Goal: Obtain resource: Download file/media

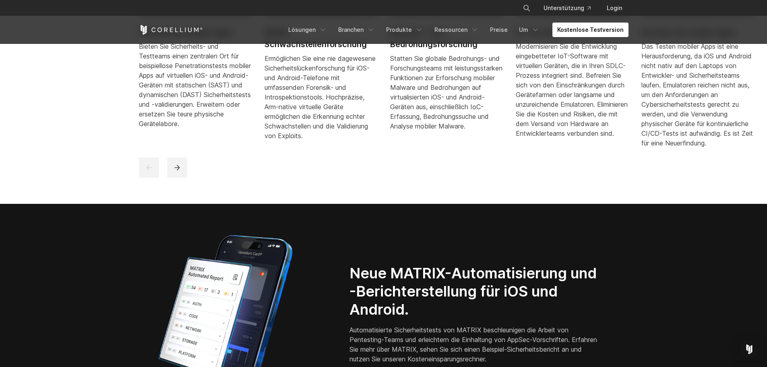
scroll to position [537, 0]
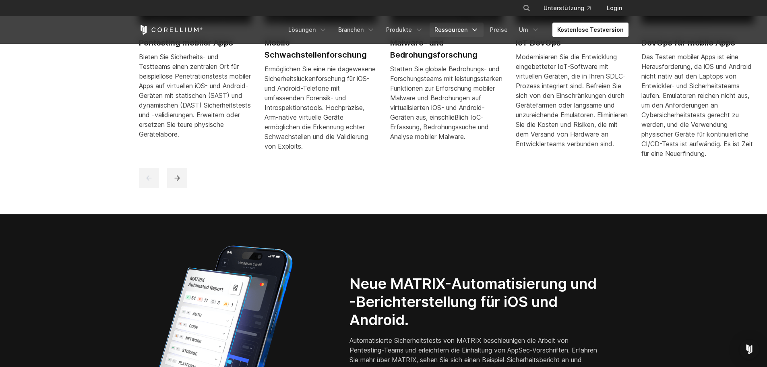
click at [473, 30] on link "Ressourcen" at bounding box center [457, 30] width 54 height 14
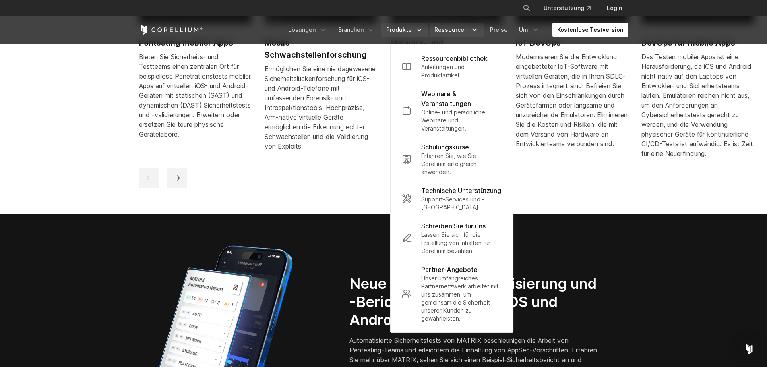
click at [423, 28] on icon "Navigationsmenü" at bounding box center [419, 30] width 8 height 8
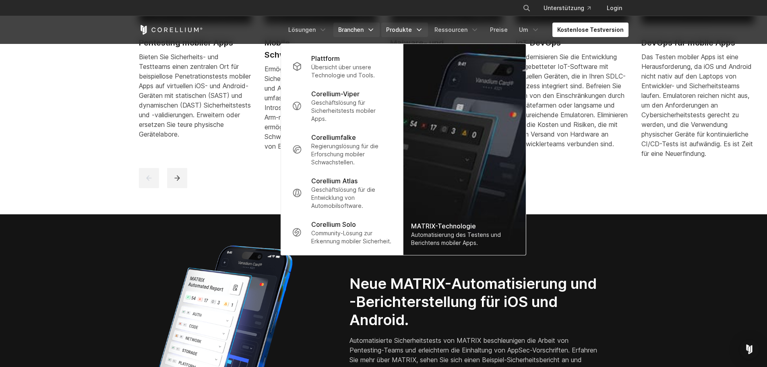
click at [375, 27] on icon "Navigationsmenü" at bounding box center [371, 30] width 8 height 8
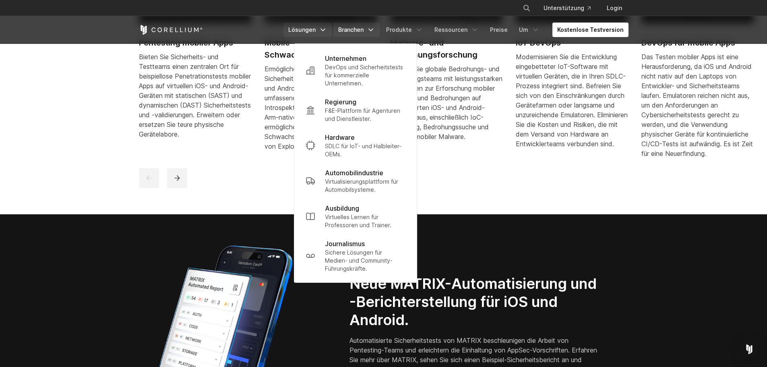
click at [331, 35] on link "Lösungen" at bounding box center [308, 30] width 48 height 14
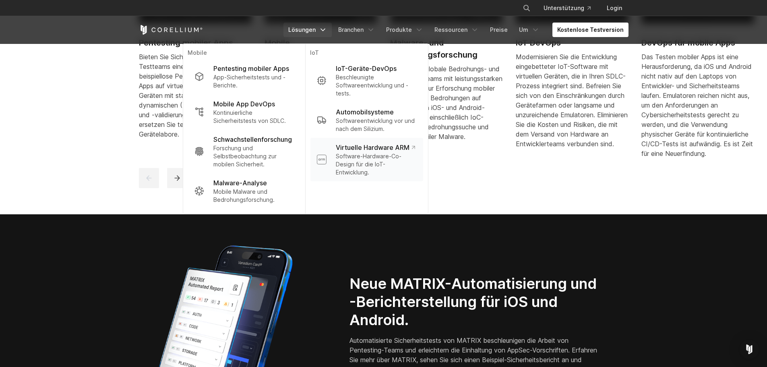
click at [405, 164] on p "Software-Hardware-Co-Design für die IoT-Entwicklung." at bounding box center [376, 164] width 81 height 24
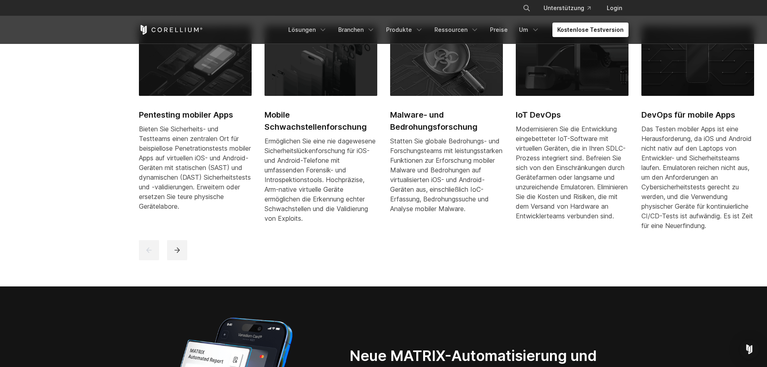
scroll to position [456, 0]
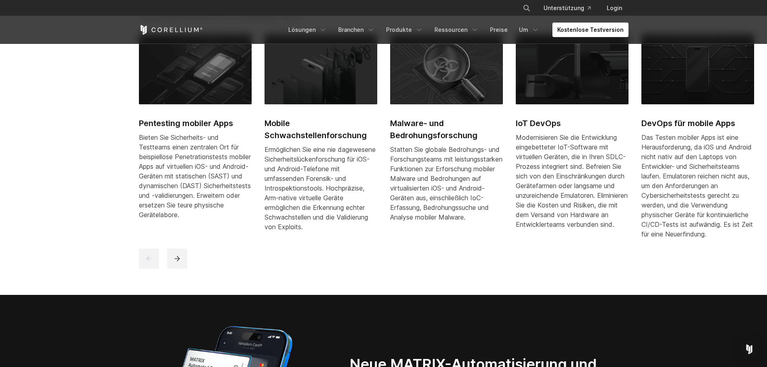
click at [210, 128] on font "Pentesting mobiler Apps" at bounding box center [186, 123] width 94 height 10
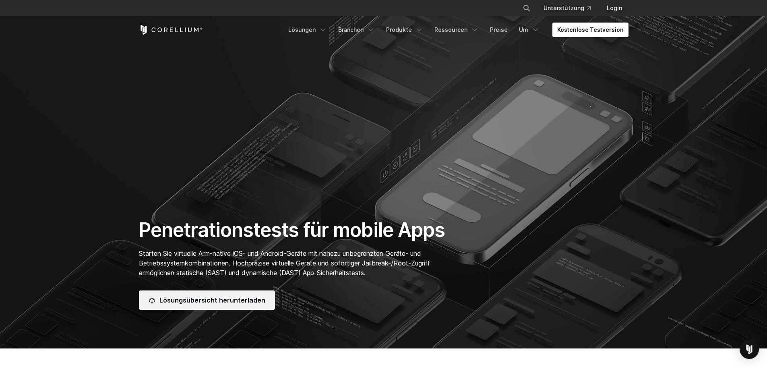
click at [242, 301] on font "Lösungsübersicht herunterladen" at bounding box center [212, 300] width 106 height 8
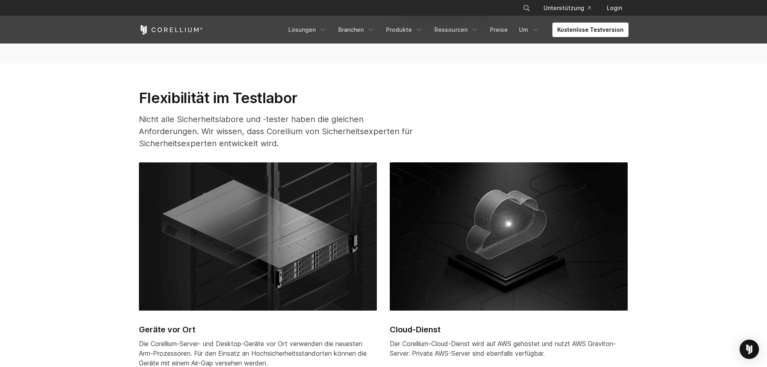
scroll to position [2121, 0]
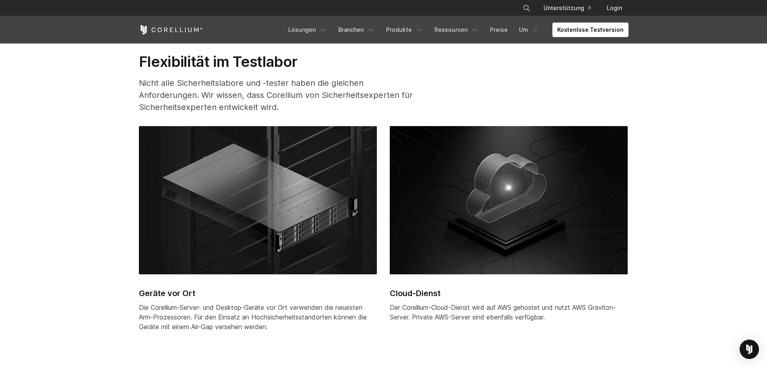
click at [254, 226] on img at bounding box center [258, 200] width 238 height 148
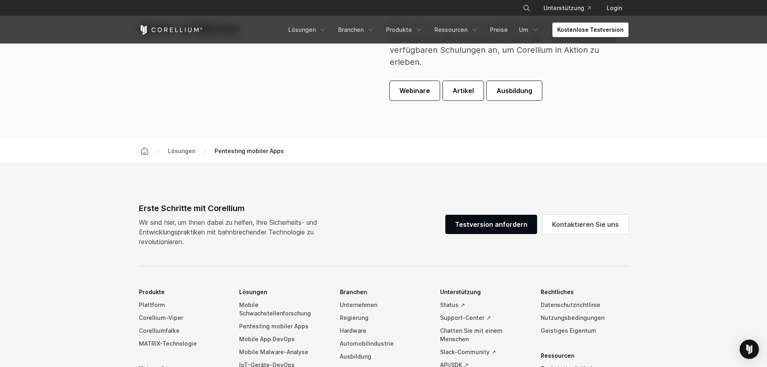
scroll to position [2658, 0]
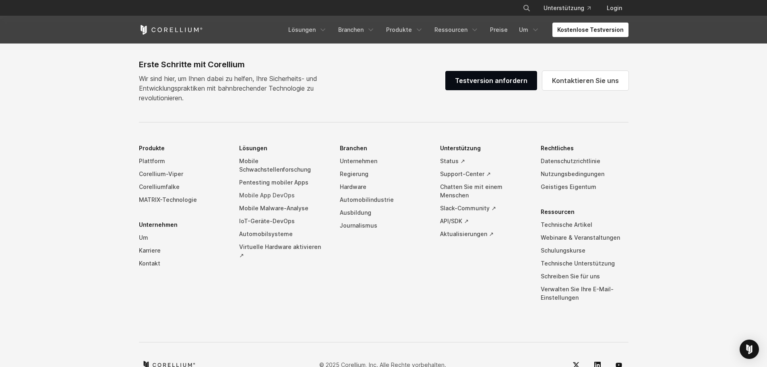
click at [277, 192] on font "Mobile App DevOps" at bounding box center [267, 195] width 56 height 7
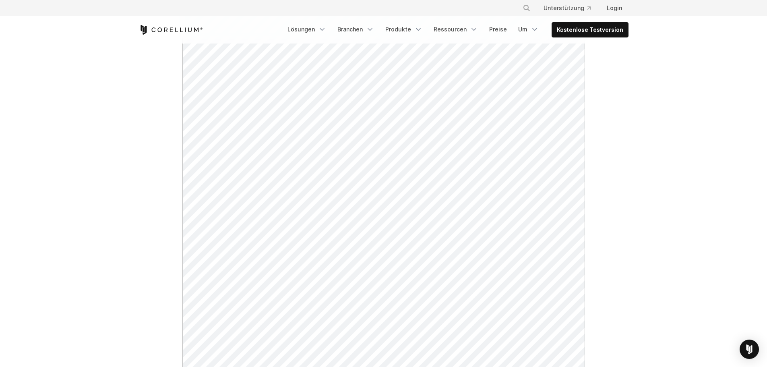
scroll to position [403, 0]
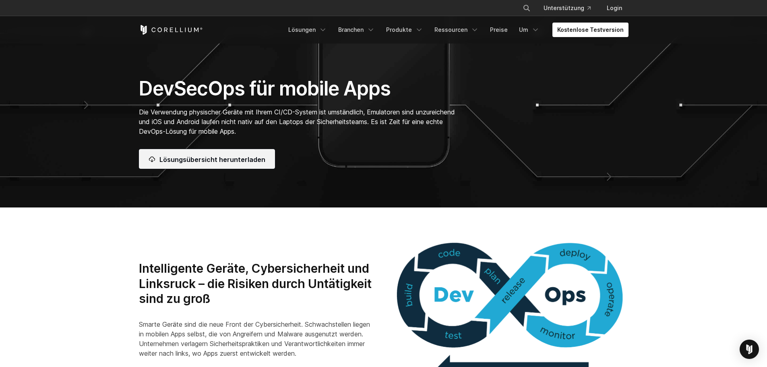
scroll to position [161, 0]
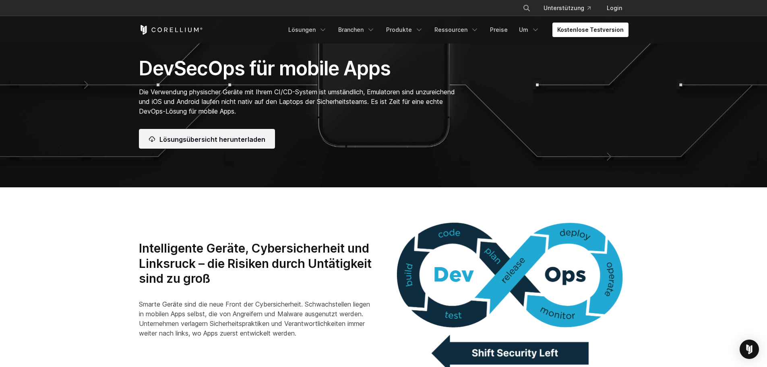
click at [220, 141] on font "Lösungsübersicht herunterladen" at bounding box center [212, 139] width 106 height 8
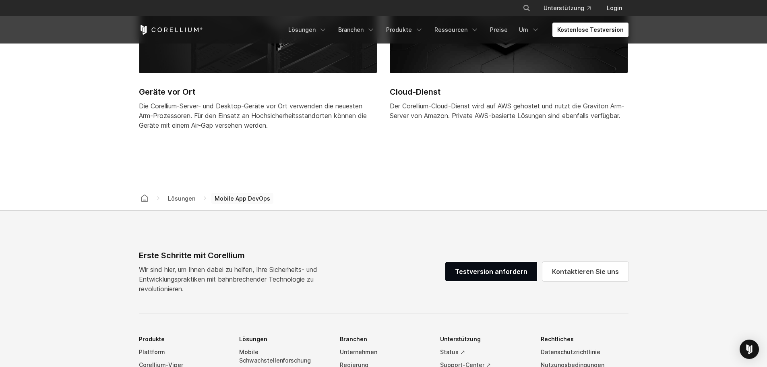
scroll to position [2658, 0]
